Goal: Task Accomplishment & Management: Use online tool/utility

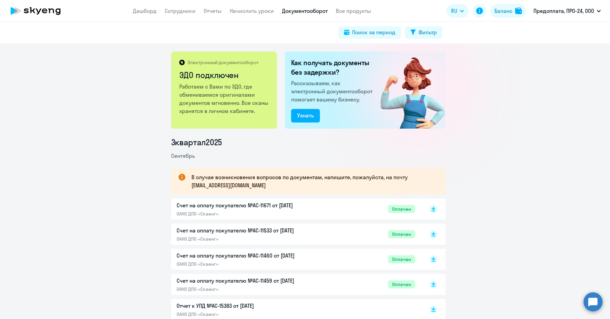
click at [249, 6] on app-header "Дашборд Сотрудники Отчеты Начислить уроки Документооборот Все продукты Дашборд …" at bounding box center [305, 11] width 610 height 22
click at [249, 9] on link "Начислить уроки" at bounding box center [252, 10] width 44 height 7
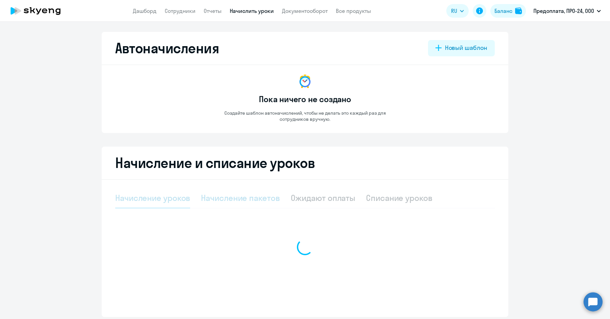
select select "10"
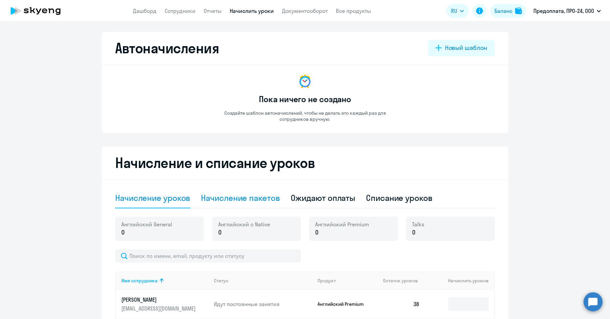
click at [257, 199] on div "Начисление пакетов" at bounding box center [240, 197] width 79 height 11
select select "10"
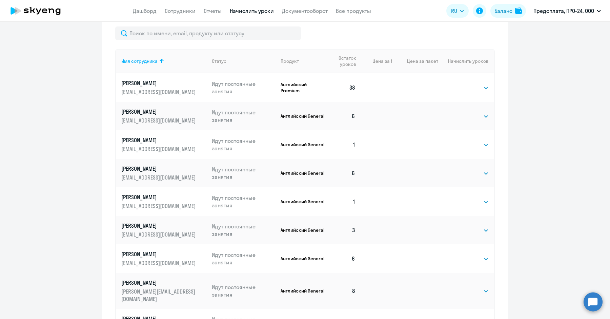
scroll to position [257, 0]
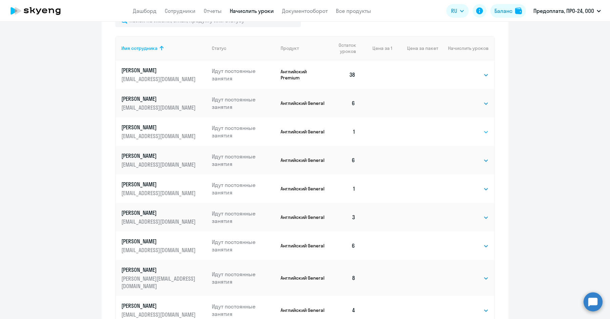
click at [473, 131] on select "Выбрать 4 8 16 32 64 96 128" at bounding box center [475, 132] width 28 height 8
select select "8"
click at [461, 128] on select "Выбрать 4 8 16 32 64 96 128" at bounding box center [475, 132] width 28 height 8
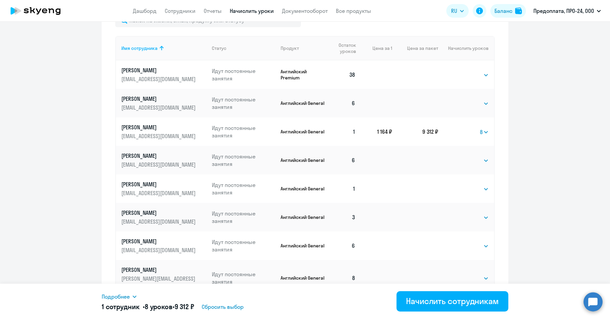
drag, startPoint x: 471, startPoint y: 161, endPoint x: 429, endPoint y: 245, distance: 93.4
click at [429, 245] on tbody "[PERSON_NAME] [PERSON_NAME][EMAIL_ADDRESS][DOMAIN_NAME] Идут постоянные занятия…" at bounding box center [305, 192] width 378 height 264
click at [517, 177] on ng-component "Автоначисления Новый шаблон Пока ничего не создано Создайте шаблон автоначислен…" at bounding box center [305, 64] width 610 height 579
click at [419, 294] on button "Начислить сотрудникам" at bounding box center [453, 301] width 112 height 20
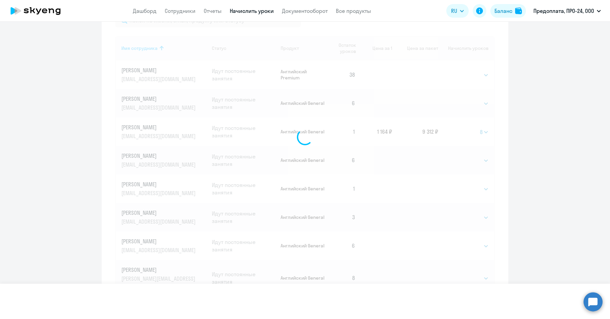
select select
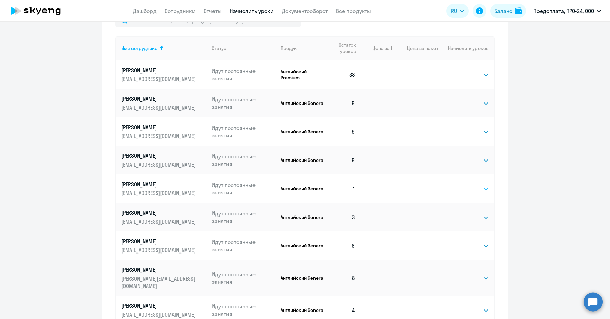
click at [465, 187] on select "Выбрать 4 8 16 32 64 96 128" at bounding box center [475, 189] width 28 height 8
select select "8"
click at [461, 185] on select "Выбрать 4 8 16 32 64 96 128" at bounding box center [475, 189] width 28 height 8
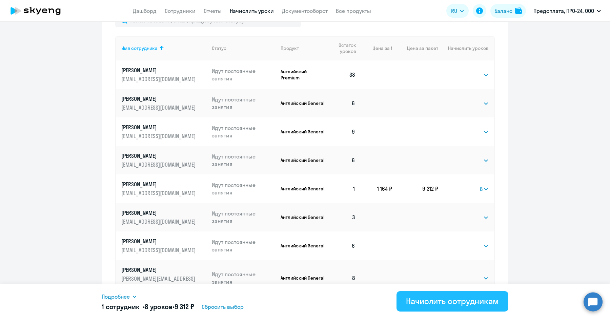
click at [428, 298] on div "Начислить сотрудникам" at bounding box center [452, 300] width 93 height 11
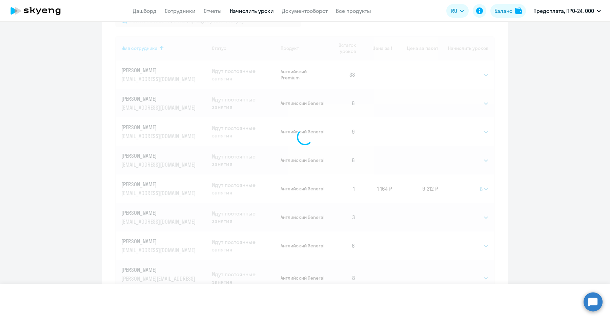
select select
